Goal: Task Accomplishment & Management: Use online tool/utility

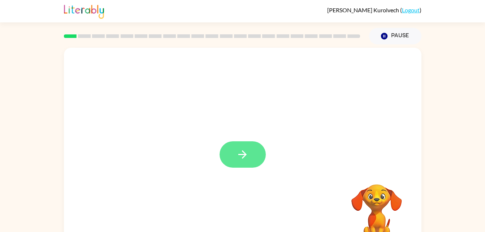
click at [234, 155] on button "button" at bounding box center [243, 154] width 46 height 26
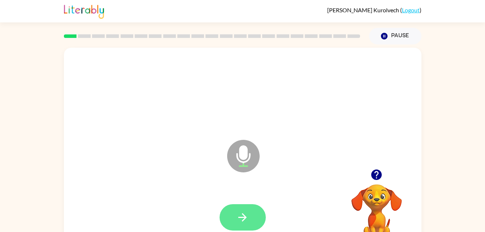
click at [248, 214] on icon "button" at bounding box center [242, 217] width 13 height 13
click at [244, 216] on icon "button" at bounding box center [242, 217] width 8 height 8
click at [251, 215] on button "button" at bounding box center [243, 217] width 46 height 26
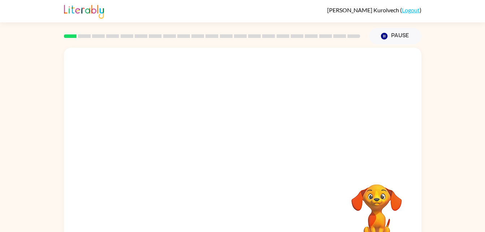
click at [275, 39] on div at bounding box center [212, 35] width 305 height 25
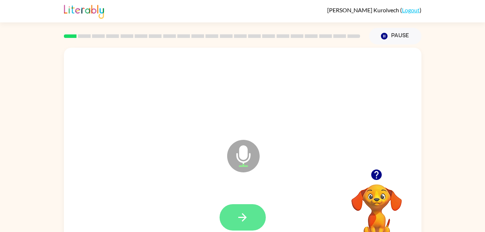
click at [252, 215] on button "button" at bounding box center [243, 217] width 46 height 26
click at [246, 218] on icon "button" at bounding box center [242, 217] width 8 height 8
click at [252, 223] on button "button" at bounding box center [243, 217] width 46 height 26
click at [256, 207] on button "button" at bounding box center [243, 217] width 46 height 26
click at [251, 213] on button "button" at bounding box center [243, 217] width 46 height 26
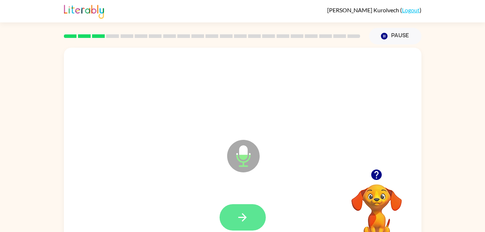
click at [244, 223] on icon "button" at bounding box center [242, 217] width 13 height 13
click at [250, 223] on button "button" at bounding box center [243, 217] width 46 height 26
click at [243, 219] on icon "button" at bounding box center [242, 217] width 13 height 13
click at [250, 223] on button "button" at bounding box center [243, 217] width 46 height 26
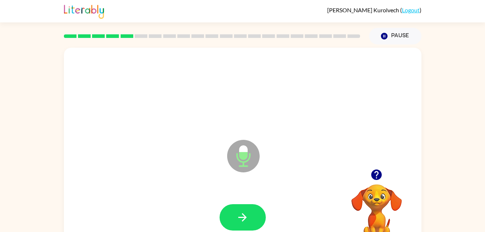
click at [275, 39] on div at bounding box center [212, 35] width 305 height 25
click at [238, 219] on icon "button" at bounding box center [242, 217] width 13 height 13
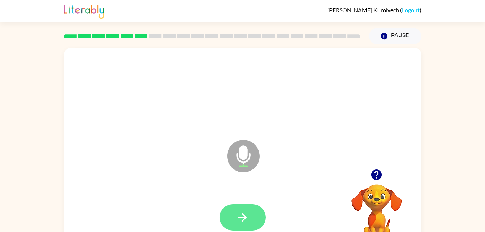
click at [247, 217] on icon "button" at bounding box center [242, 217] width 13 height 13
click at [243, 218] on icon "button" at bounding box center [242, 217] width 13 height 13
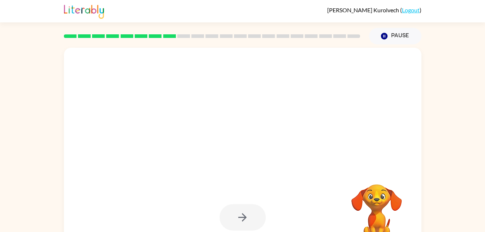
click at [425, 220] on div "Your browser must support playing .mp4 files to use Literably. Please try using…" at bounding box center [242, 148] width 485 height 209
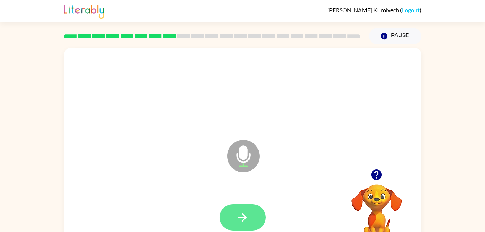
click at [247, 214] on icon "button" at bounding box center [242, 217] width 13 height 13
click at [246, 221] on icon "button" at bounding box center [242, 217] width 13 height 13
click at [254, 221] on button "button" at bounding box center [243, 217] width 46 height 26
click at [260, 217] on button "button" at bounding box center [243, 217] width 46 height 26
click at [243, 222] on icon "button" at bounding box center [242, 217] width 13 height 13
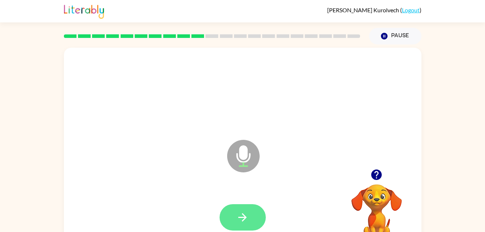
click at [246, 217] on icon "button" at bounding box center [242, 217] width 8 height 8
click at [257, 212] on button "button" at bounding box center [243, 217] width 46 height 26
click at [244, 209] on button "button" at bounding box center [243, 217] width 46 height 26
click at [247, 216] on icon "button" at bounding box center [242, 217] width 13 height 13
click at [246, 225] on button "button" at bounding box center [243, 217] width 46 height 26
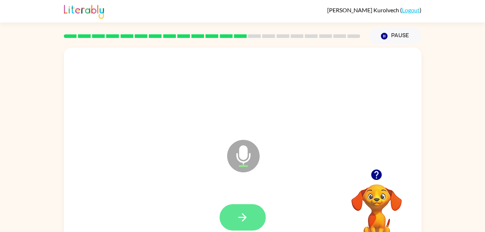
click at [242, 221] on icon "button" at bounding box center [242, 217] width 8 height 8
click at [252, 229] on button "button" at bounding box center [243, 217] width 46 height 26
click at [245, 216] on icon "button" at bounding box center [242, 217] width 8 height 8
click at [246, 211] on icon "button" at bounding box center [242, 217] width 13 height 13
click at [250, 214] on button "button" at bounding box center [243, 217] width 46 height 26
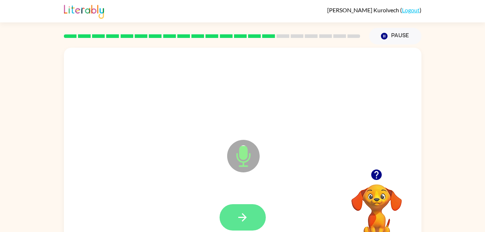
click at [243, 221] on icon "button" at bounding box center [242, 217] width 13 height 13
click at [252, 212] on button "button" at bounding box center [243, 217] width 46 height 26
click at [251, 220] on button "button" at bounding box center [243, 217] width 46 height 26
click at [250, 206] on button "button" at bounding box center [243, 217] width 46 height 26
click at [231, 222] on button "button" at bounding box center [243, 217] width 46 height 26
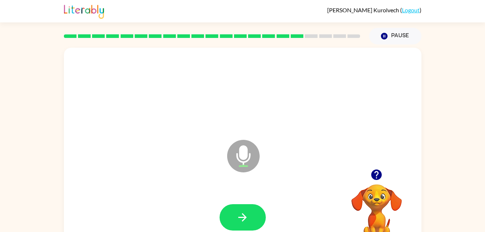
click at [16, 154] on div "Microphone The Microphone is here when it is your turn to talk Your browser mus…" at bounding box center [242, 148] width 485 height 209
click at [245, 214] on icon "button" at bounding box center [242, 217] width 13 height 13
click at [253, 221] on button "button" at bounding box center [243, 217] width 46 height 26
click at [239, 223] on icon "button" at bounding box center [242, 217] width 13 height 13
click at [242, 217] on icon "button" at bounding box center [242, 217] width 8 height 8
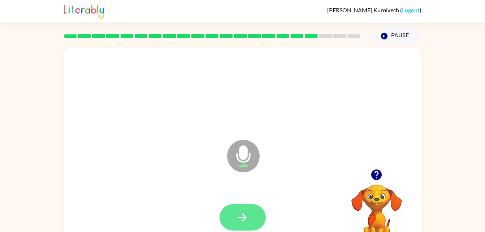
click at [250, 217] on button "button" at bounding box center [243, 217] width 46 height 26
click at [248, 218] on icon "button" at bounding box center [242, 217] width 13 height 13
click at [242, 216] on icon "button" at bounding box center [242, 217] width 13 height 13
click at [254, 217] on button "button" at bounding box center [243, 217] width 46 height 26
click at [238, 220] on icon "button" at bounding box center [242, 217] width 13 height 13
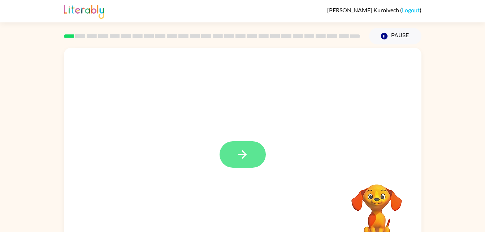
click at [241, 147] on button "button" at bounding box center [243, 154] width 46 height 26
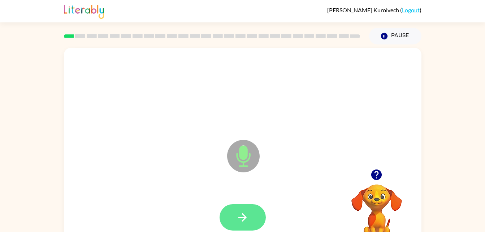
click at [248, 205] on button "button" at bounding box center [243, 217] width 46 height 26
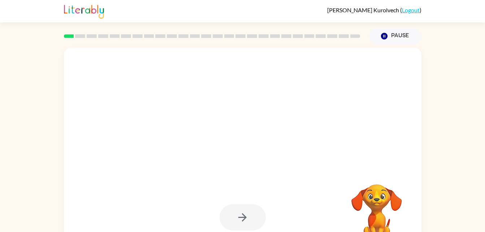
click at [16, 189] on div "Your browser must support playing .mp4 files to use Literably. Please try using…" at bounding box center [242, 148] width 485 height 209
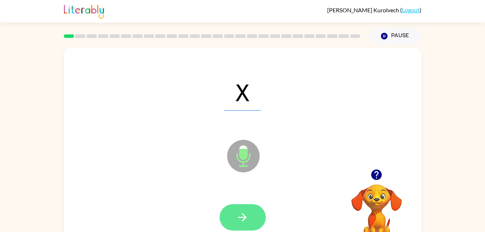
click at [251, 219] on button "button" at bounding box center [243, 217] width 46 height 26
click at [251, 213] on button "button" at bounding box center [243, 217] width 46 height 26
click at [244, 213] on icon "button" at bounding box center [242, 217] width 13 height 13
click at [249, 213] on button "button" at bounding box center [243, 217] width 46 height 26
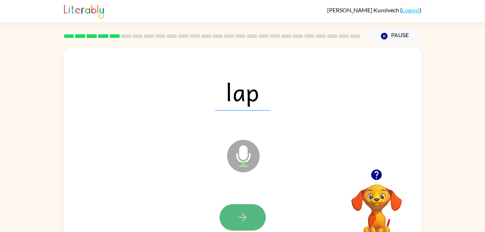
click at [238, 221] on icon "button" at bounding box center [242, 217] width 13 height 13
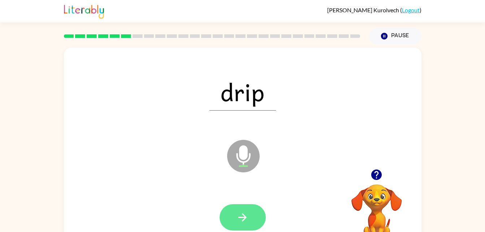
click at [243, 215] on icon "button" at bounding box center [242, 217] width 8 height 8
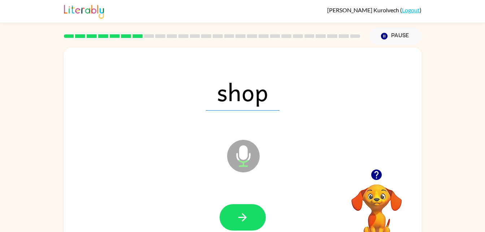
click at [196, 207] on div at bounding box center [242, 217] width 343 height 59
click at [241, 223] on icon "button" at bounding box center [242, 217] width 13 height 13
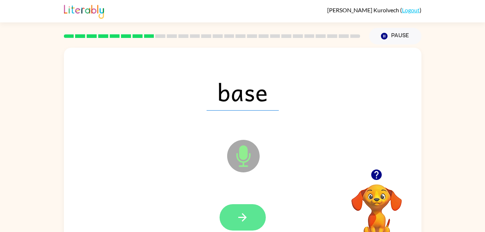
click at [246, 205] on button "button" at bounding box center [243, 217] width 46 height 26
click at [245, 220] on icon "button" at bounding box center [242, 217] width 13 height 13
click at [243, 215] on icon "button" at bounding box center [242, 217] width 13 height 13
click at [252, 217] on button "button" at bounding box center [243, 217] width 46 height 26
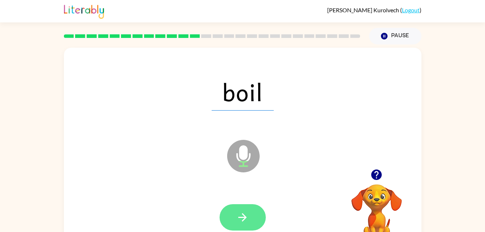
click at [247, 216] on icon "button" at bounding box center [242, 217] width 13 height 13
click at [248, 217] on icon "button" at bounding box center [242, 217] width 13 height 13
click at [242, 224] on button "button" at bounding box center [243, 217] width 46 height 26
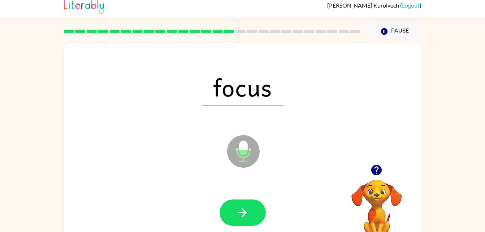
scroll to position [18, 0]
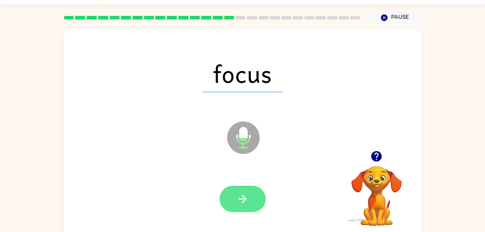
click at [248, 195] on icon "button" at bounding box center [242, 198] width 13 height 13
click at [246, 200] on icon "button" at bounding box center [242, 198] width 13 height 13
click at [247, 205] on button "button" at bounding box center [243, 199] width 46 height 26
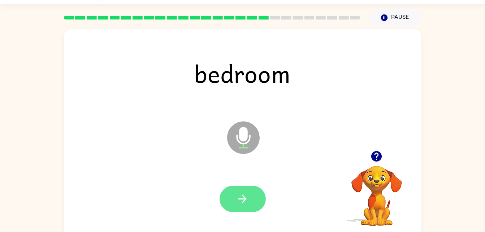
click at [244, 199] on icon "button" at bounding box center [242, 199] width 8 height 8
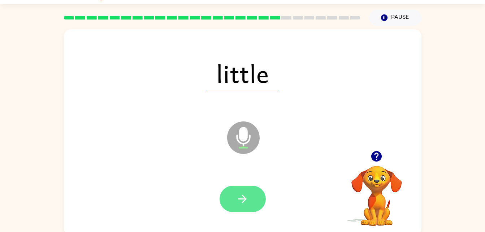
click at [241, 192] on icon "button" at bounding box center [242, 198] width 13 height 13
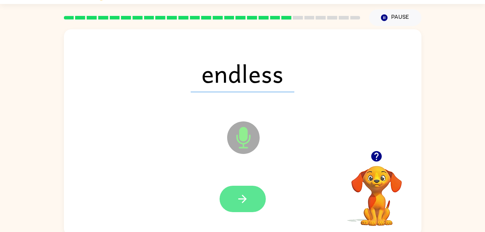
click at [247, 200] on icon "button" at bounding box center [242, 198] width 13 height 13
click at [247, 191] on button "button" at bounding box center [243, 199] width 46 height 26
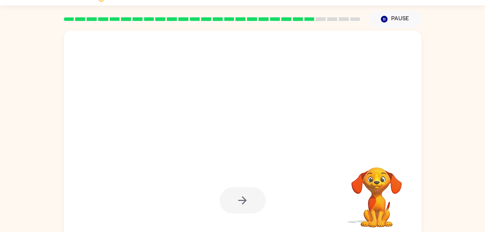
scroll to position [22, 0]
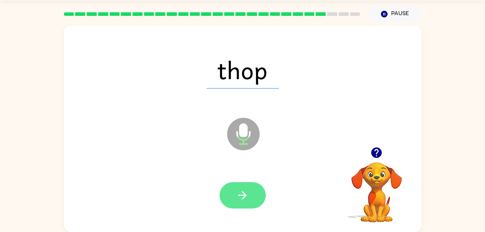
click at [248, 190] on icon "button" at bounding box center [242, 195] width 13 height 13
click at [242, 199] on icon "button" at bounding box center [242, 195] width 13 height 13
click at [241, 194] on icon "button" at bounding box center [242, 195] width 13 height 13
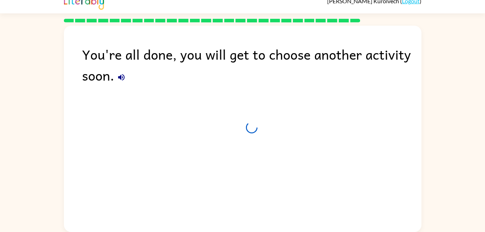
scroll to position [9, 0]
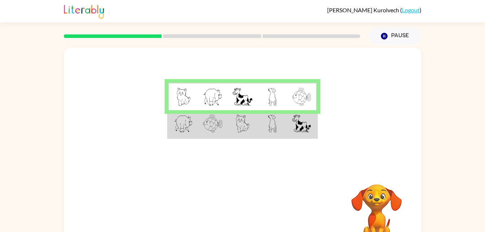
click at [316, 97] on td at bounding box center [302, 97] width 30 height 28
click at [281, 104] on td at bounding box center [272, 97] width 30 height 28
click at [284, 121] on td at bounding box center [272, 124] width 30 height 28
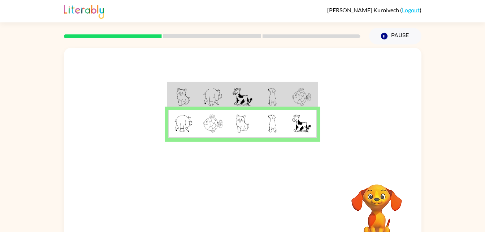
click at [307, 95] on img at bounding box center [301, 97] width 19 height 18
click at [262, 202] on div at bounding box center [243, 213] width 46 height 26
click at [240, 201] on button "button" at bounding box center [243, 213] width 46 height 26
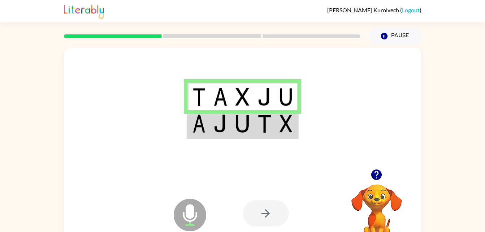
click at [282, 116] on img at bounding box center [286, 123] width 13 height 18
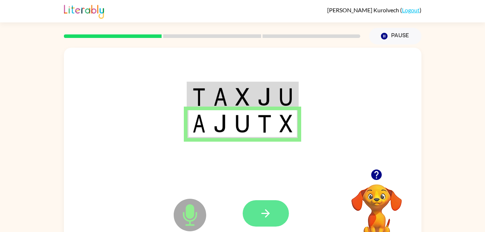
click at [279, 202] on button "button" at bounding box center [266, 213] width 46 height 26
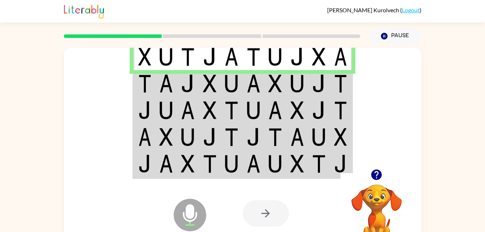
click at [324, 75] on img at bounding box center [319, 83] width 14 height 18
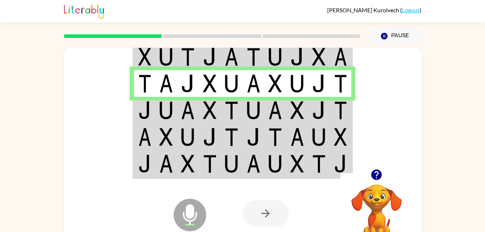
click at [333, 112] on td at bounding box center [341, 110] width 22 height 27
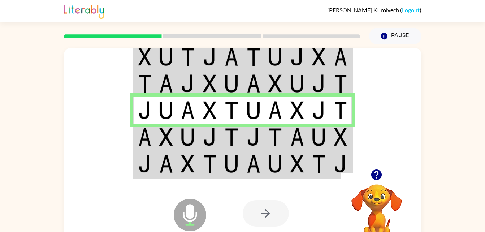
click at [348, 133] on td at bounding box center [341, 137] width 22 height 27
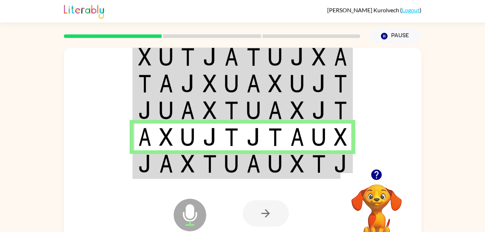
click at [328, 166] on td at bounding box center [319, 164] width 22 height 28
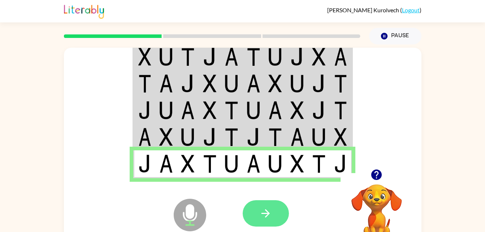
click at [275, 214] on button "button" at bounding box center [266, 213] width 46 height 26
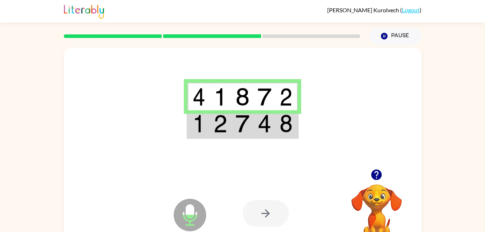
click at [287, 125] on img at bounding box center [286, 123] width 13 height 18
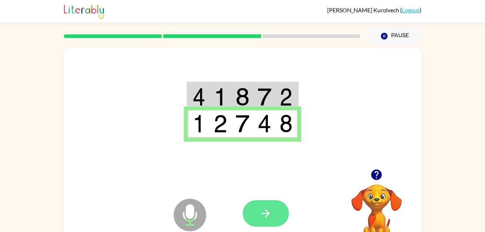
click at [277, 209] on button "button" at bounding box center [266, 213] width 46 height 26
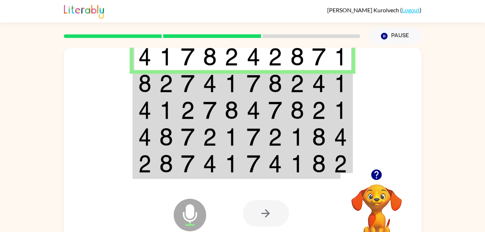
click at [326, 86] on img at bounding box center [319, 83] width 14 height 18
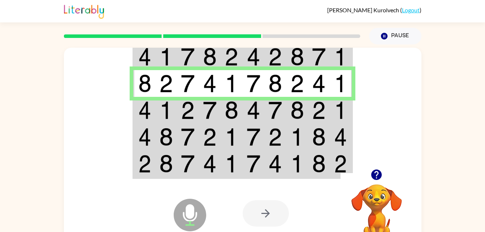
click at [329, 114] on td at bounding box center [319, 110] width 22 height 27
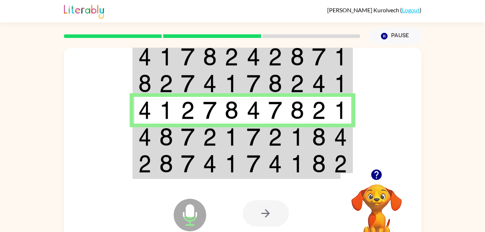
click at [337, 143] on img at bounding box center [340, 137] width 13 height 18
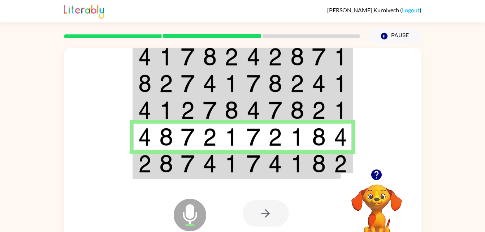
click at [251, 165] on img at bounding box center [254, 164] width 14 height 18
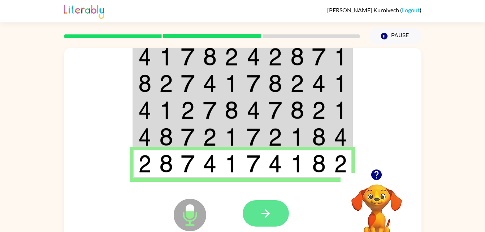
click at [278, 218] on button "button" at bounding box center [266, 213] width 46 height 26
